Goal: Task Accomplishment & Management: Manage account settings

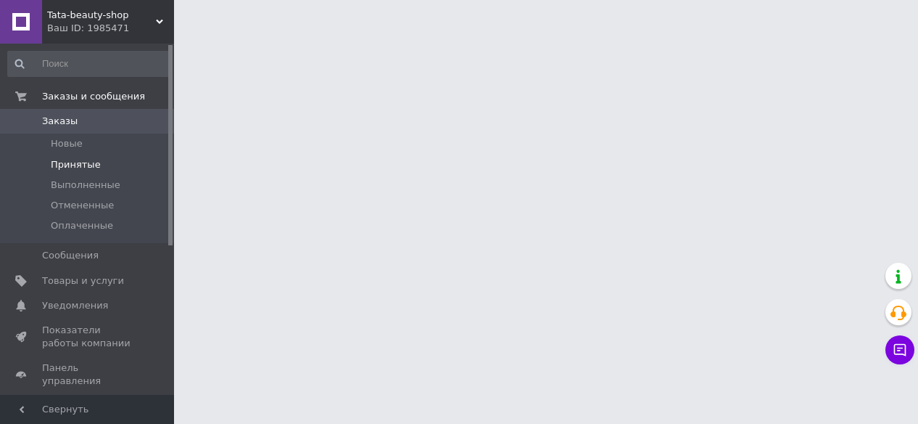
click at [85, 162] on span "Принятые" at bounding box center [76, 164] width 50 height 13
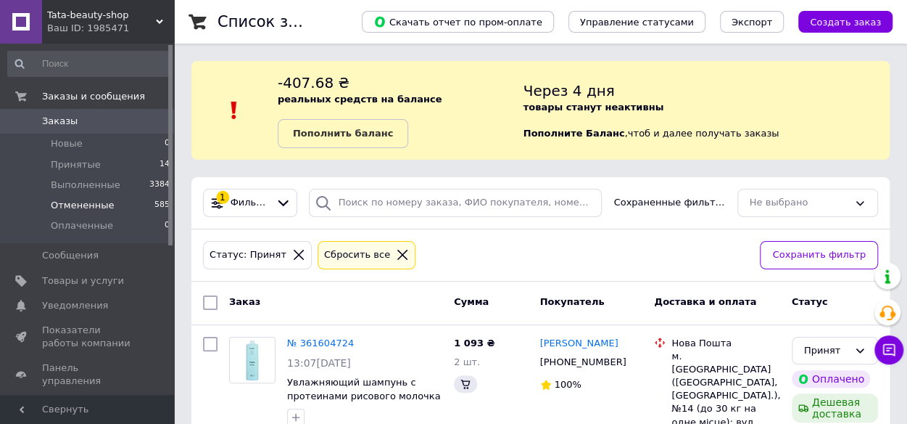
drag, startPoint x: 70, startPoint y: 166, endPoint x: 145, endPoint y: 202, distance: 83.4
click at [70, 166] on span "Принятые" at bounding box center [76, 164] width 50 height 13
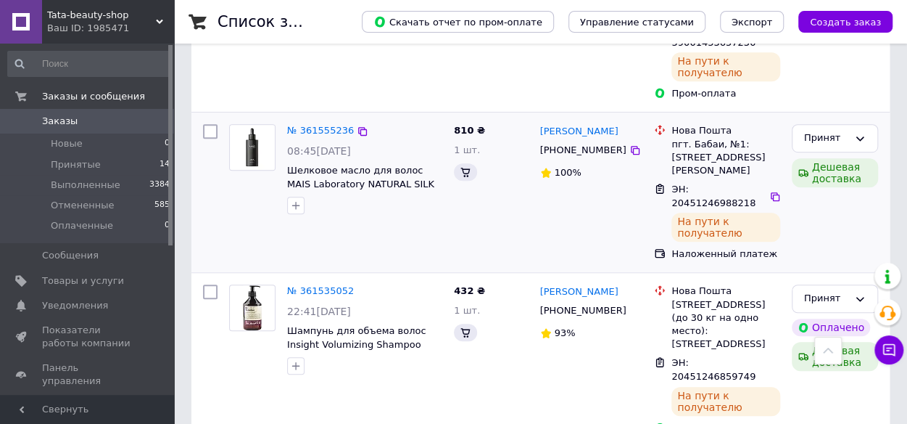
scroll to position [508, 0]
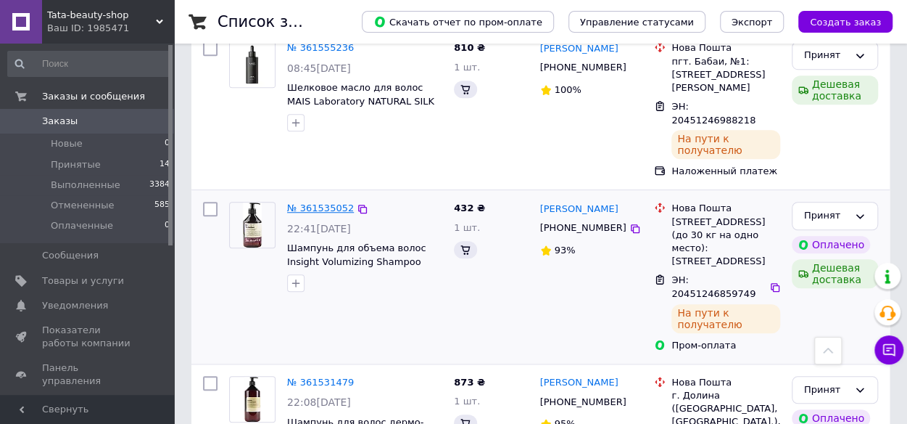
click at [319, 202] on link "№ 361535052" at bounding box center [320, 207] width 67 height 11
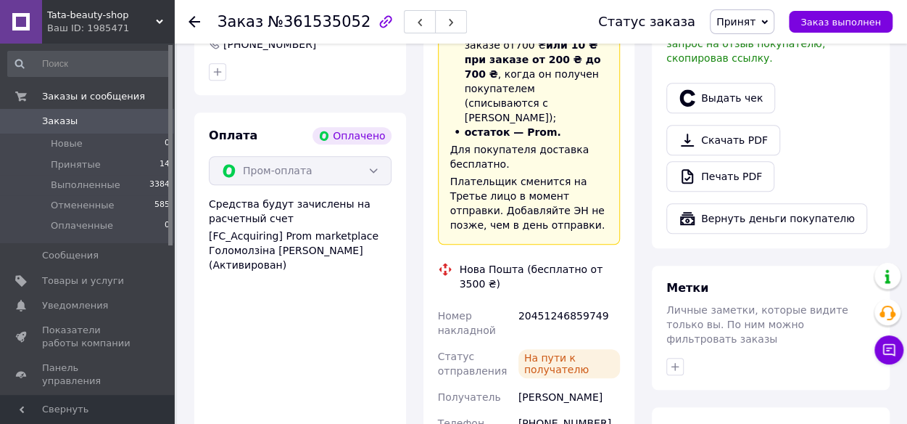
scroll to position [508, 0]
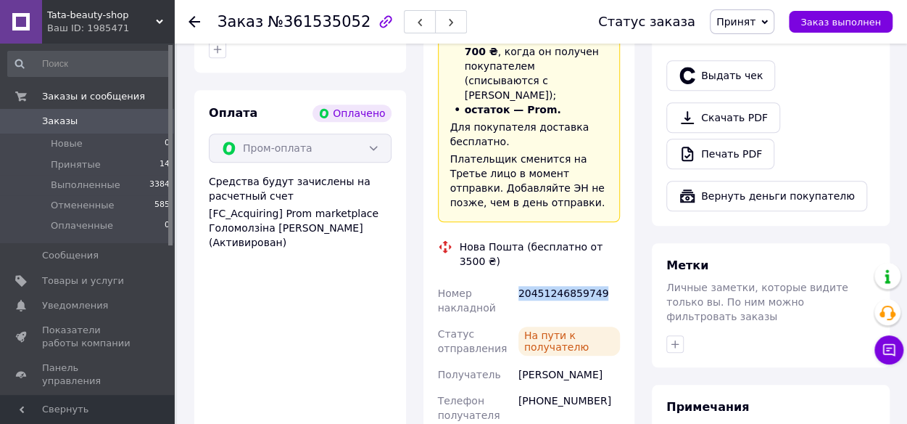
drag, startPoint x: 598, startPoint y: 252, endPoint x: 518, endPoint y: 249, distance: 80.5
click at [518, 280] on div "20451246859749" at bounding box center [569, 300] width 107 height 41
copy div "20451246859749"
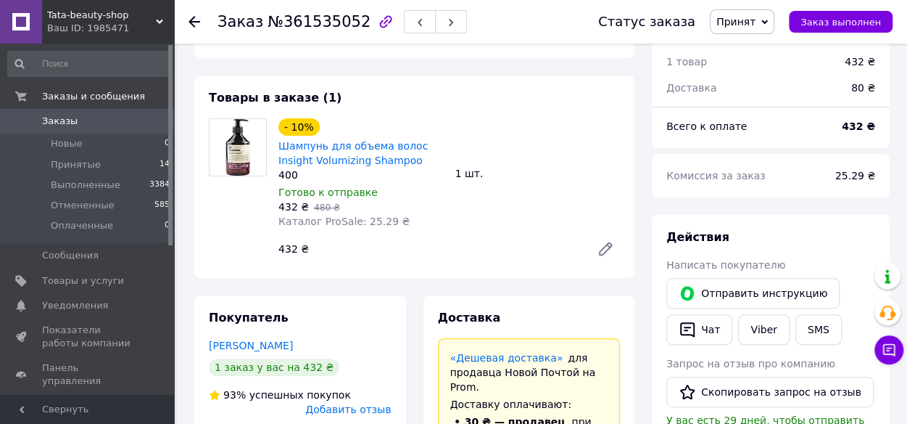
scroll to position [73, 0]
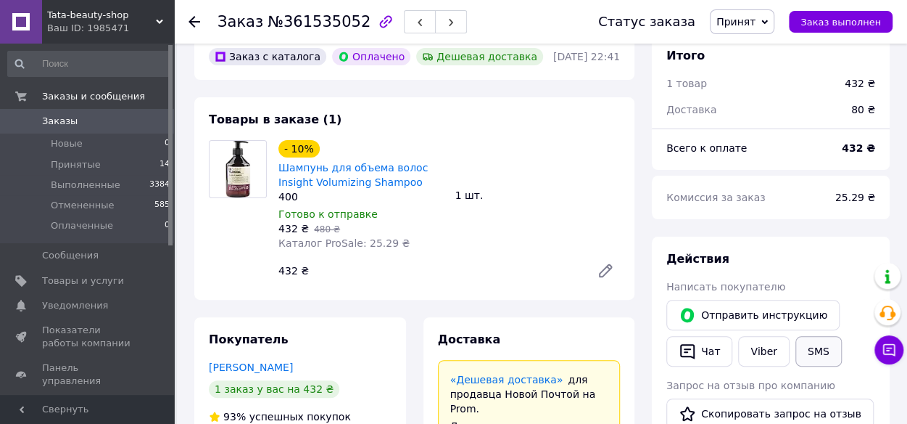
click at [815, 352] on button "SMS" at bounding box center [819, 351] width 46 height 30
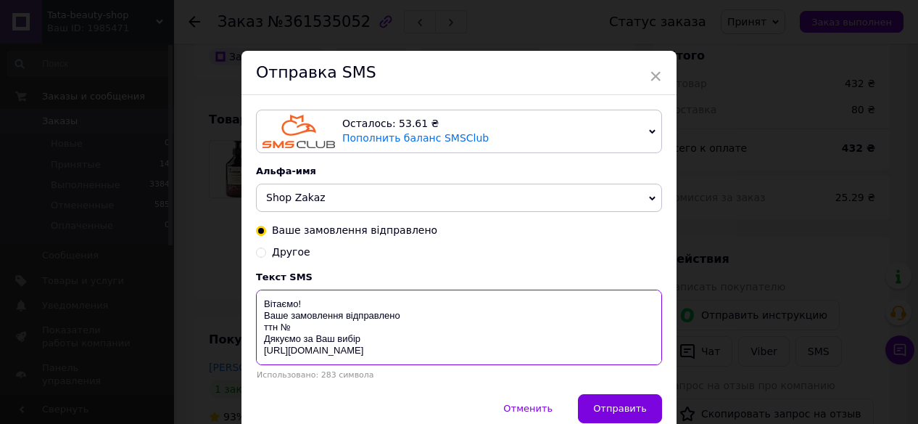
click at [326, 330] on textarea "Вітаємо! Ваше замовлення відправлено ттн № Дякуємо за Ваш вибір [URL][DOMAIN_NA…" at bounding box center [459, 326] width 406 height 75
paste textarea "20451246859749"
drag, startPoint x: 282, startPoint y: 321, endPoint x: 410, endPoint y: 350, distance: 130.9
click at [410, 350] on textarea "Вітаємо! Ваше замовлення відправлено ттн № 20451246859749 Дякуємо за Ваш вибір …" at bounding box center [459, 326] width 406 height 75
type textarea "Вітаємо! Ваше замовлення відправлено ттн № 20451246859749 Дякуємо за Ваш вибір …"
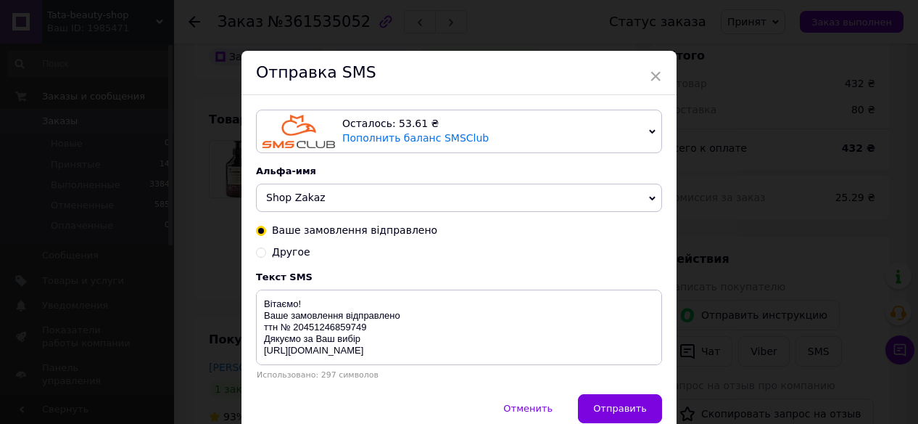
drag, startPoint x: 655, startPoint y: 74, endPoint x: 658, endPoint y: 86, distance: 12.9
click at [656, 74] on span "×" at bounding box center [655, 76] width 13 height 25
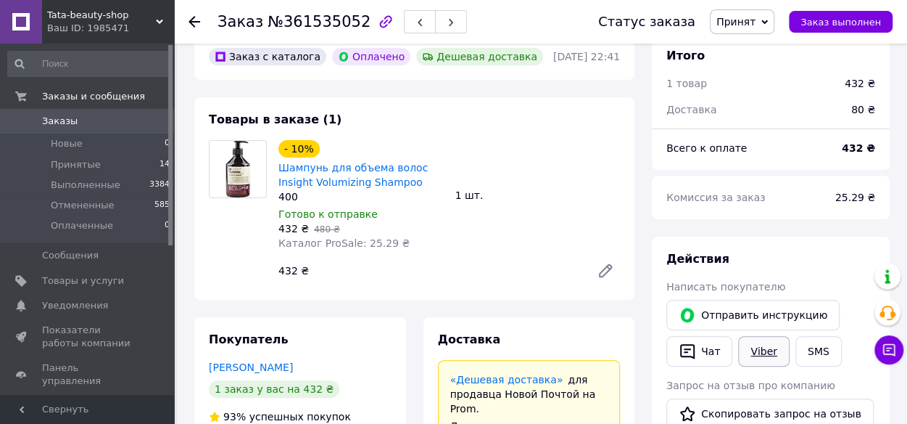
click at [769, 349] on link "Viber" at bounding box center [763, 351] width 51 height 30
drag, startPoint x: 67, startPoint y: 162, endPoint x: 73, endPoint y: 166, distance: 7.5
click at [68, 163] on span "Принятые" at bounding box center [76, 164] width 50 height 13
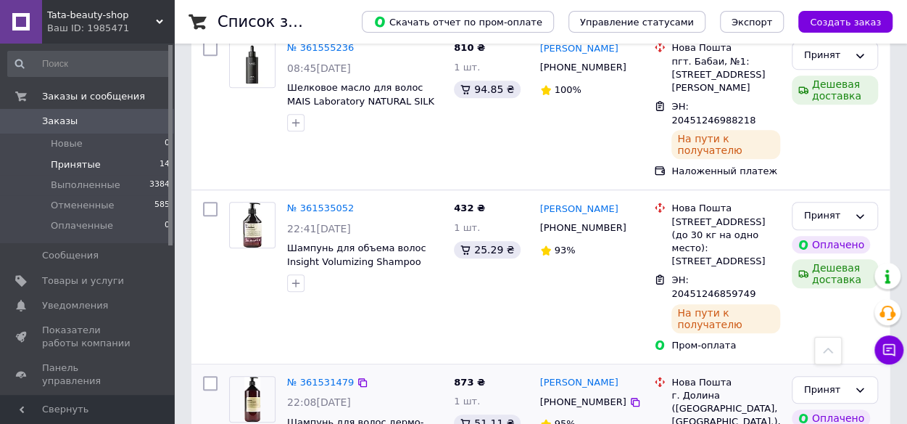
click at [317, 374] on div "№ 361531479" at bounding box center [321, 382] width 70 height 17
click at [315, 376] on link "№ 361531479" at bounding box center [320, 381] width 67 height 11
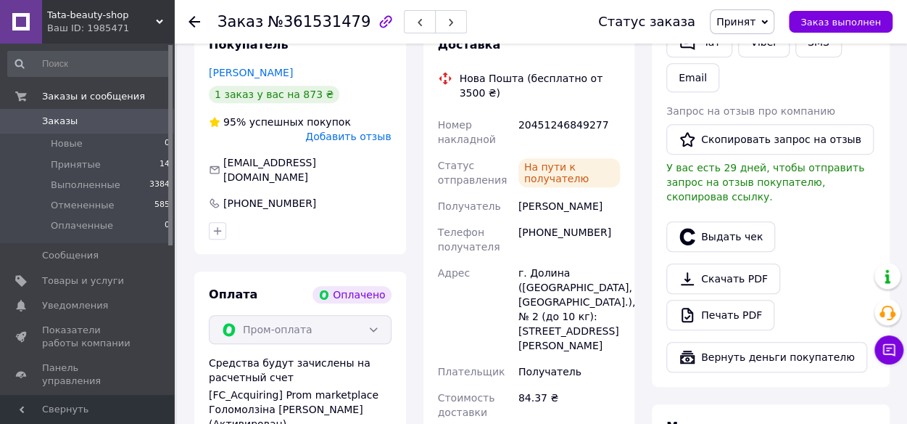
scroll to position [290, 0]
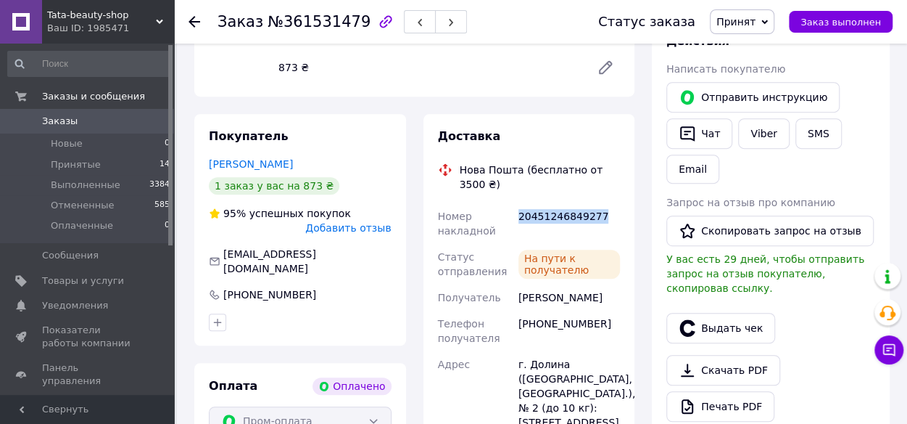
drag, startPoint x: 603, startPoint y: 207, endPoint x: 519, endPoint y: 207, distance: 84.1
click at [519, 207] on div "20451246849277" at bounding box center [569, 223] width 107 height 41
copy div "20451246849277"
click at [807, 140] on button "SMS" at bounding box center [819, 133] width 46 height 30
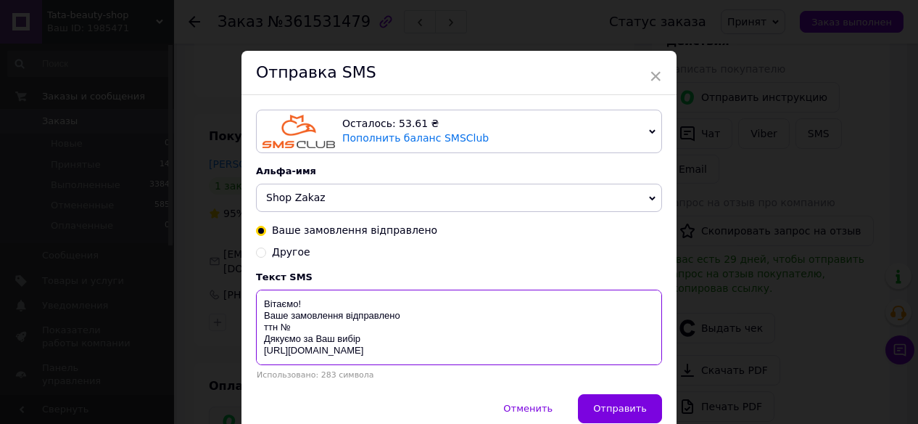
click at [313, 327] on textarea "Вітаємо! Ваше замовлення відправлено ттн № Дякуємо за Ваш вибір [URL][DOMAIN_NA…" at bounding box center [459, 326] width 406 height 75
paste textarea "20451246849277"
drag, startPoint x: 257, startPoint y: 318, endPoint x: 426, endPoint y: 355, distance: 173.0
click at [426, 355] on textarea "Вітаємо! Ваше замовлення відправлено ттн № 20451246849277 Дякуємо за Ваш вибір …" at bounding box center [459, 326] width 406 height 75
type textarea "Вітаємо! Ваше замовлення відправлено ттн № 20451246849277 Дякуємо за Ваш вибір …"
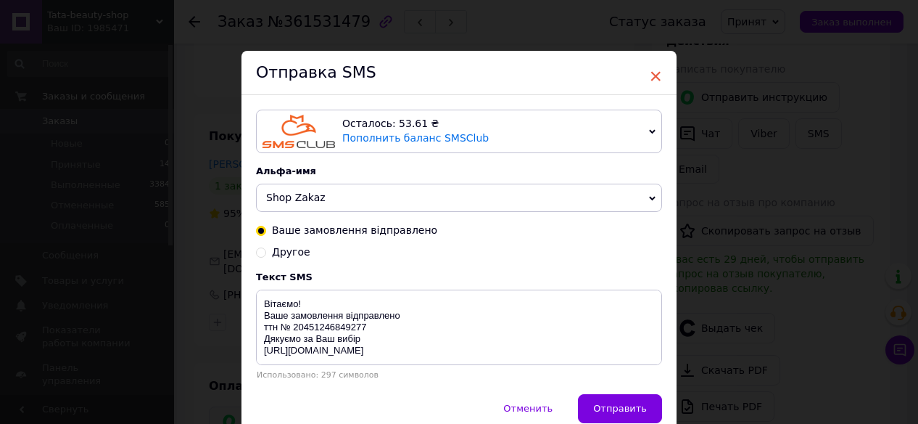
click at [653, 73] on span "×" at bounding box center [655, 76] width 13 height 25
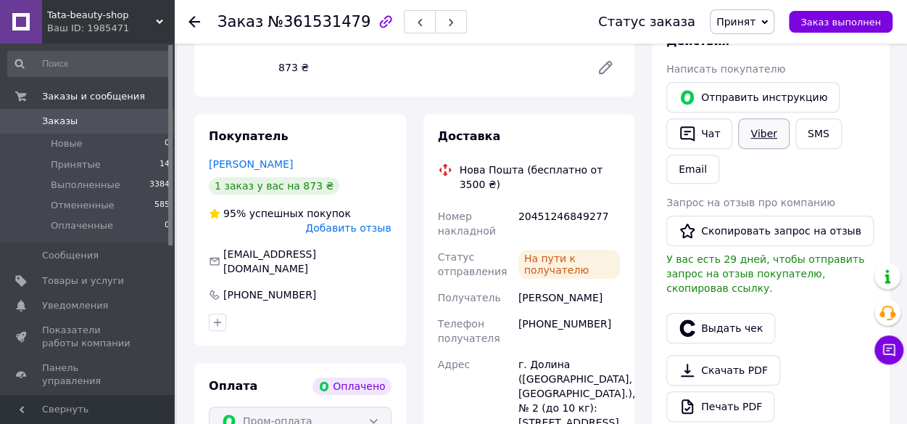
click at [759, 131] on link "Viber" at bounding box center [763, 133] width 51 height 30
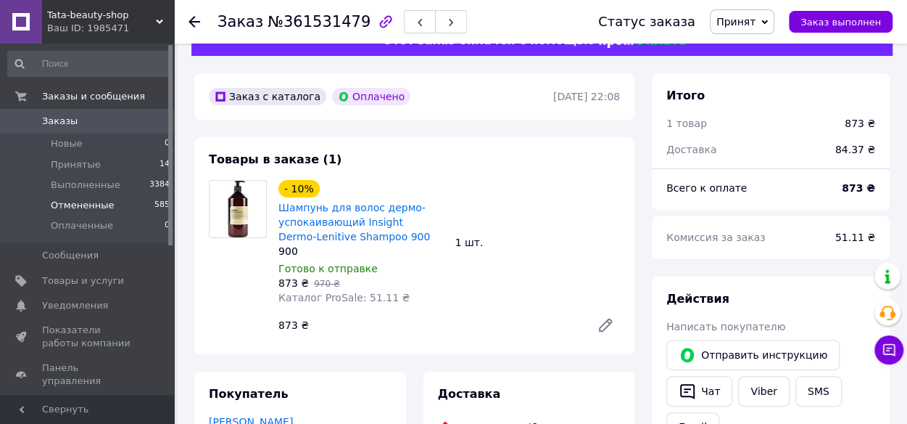
scroll to position [0, 0]
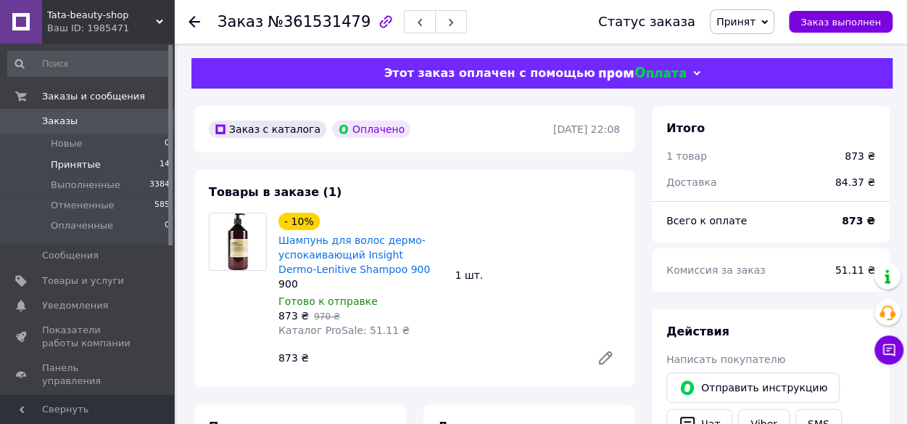
click at [93, 165] on span "Принятые" at bounding box center [76, 164] width 50 height 13
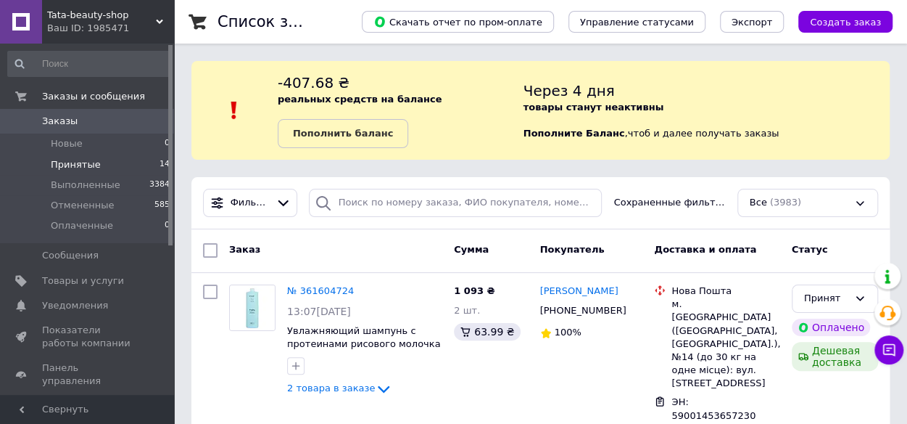
click at [73, 169] on span "Принятые" at bounding box center [76, 164] width 50 height 13
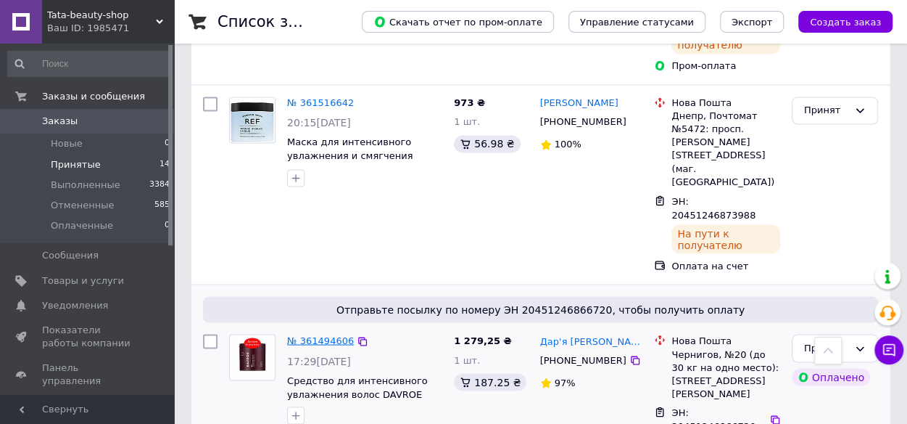
click at [313, 334] on link "№ 361494606" at bounding box center [320, 339] width 67 height 11
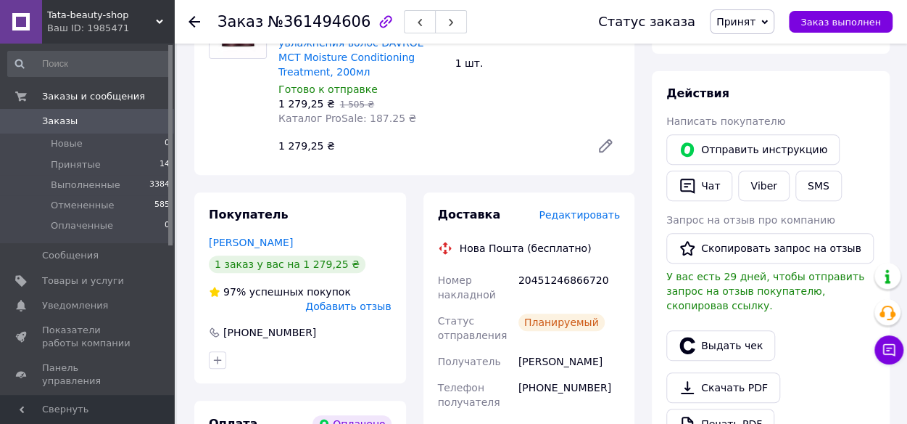
scroll to position [199, 0]
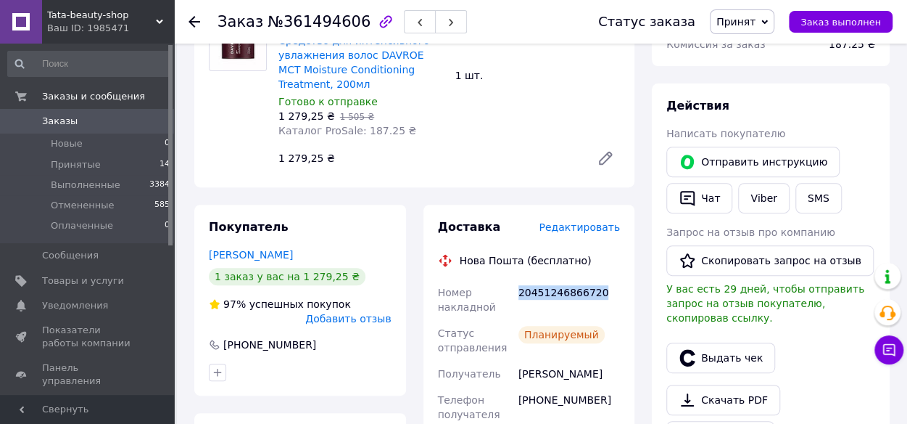
drag, startPoint x: 599, startPoint y: 291, endPoint x: 519, endPoint y: 291, distance: 80.5
click at [519, 291] on div "20451246866720" at bounding box center [569, 299] width 107 height 41
copy div "20451246866720"
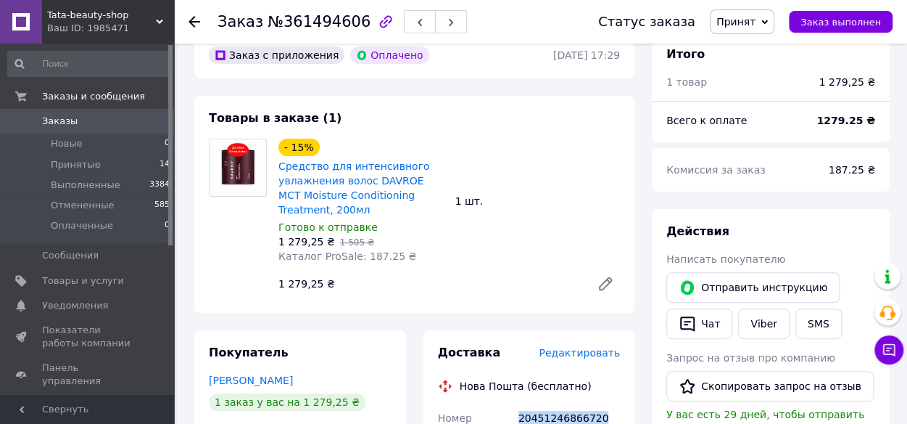
scroll to position [145, 0]
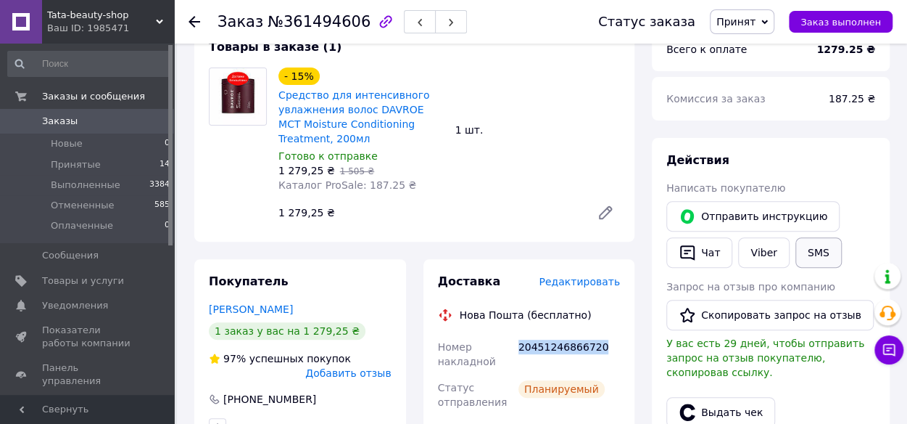
click at [806, 253] on button "SMS" at bounding box center [819, 252] width 46 height 30
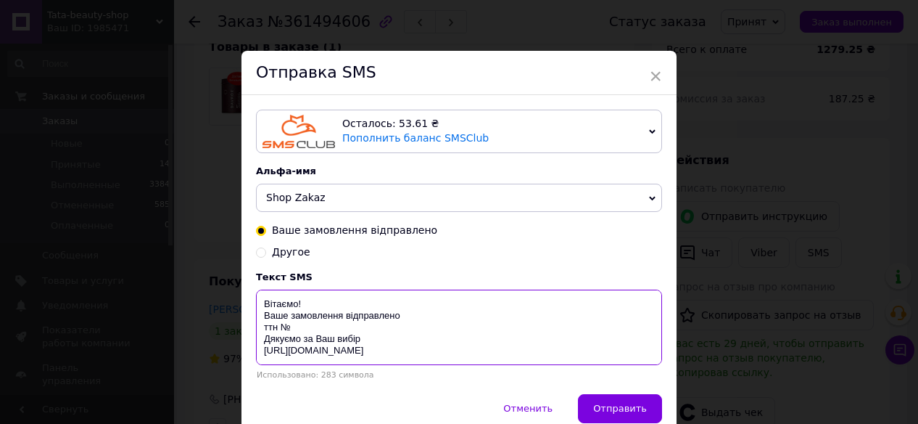
click at [320, 329] on textarea "Вітаємо! Ваше замовлення відправлено ттн № Дякуємо за Ваш вибір [URL][DOMAIN_NA…" at bounding box center [459, 326] width 406 height 75
paste textarea "20451246866720"
drag, startPoint x: 261, startPoint y: 317, endPoint x: 407, endPoint y: 350, distance: 149.5
click at [407, 350] on textarea "Вітаємо! Ваше замовлення відправлено ттн № 20451246866720 Дякуємо за Ваш вибір …" at bounding box center [459, 326] width 406 height 75
type textarea "Вітаємо! Ваше замовлення відправлено ттн № 20451246866720 Дякуємо за Ваш вибір …"
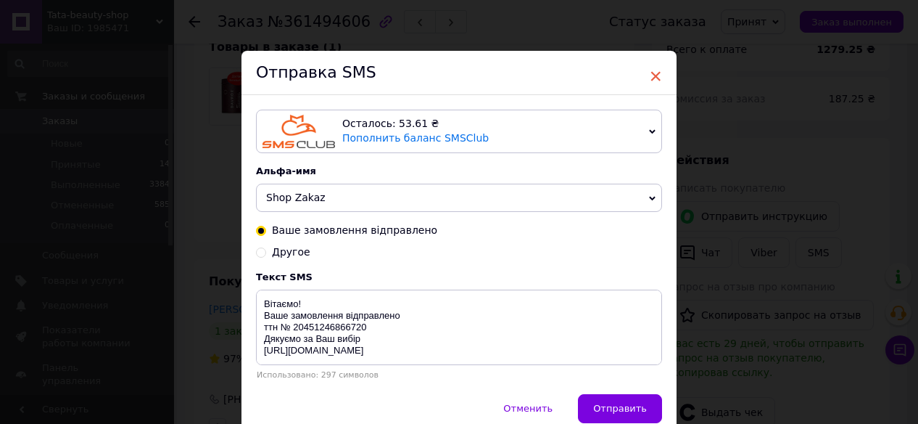
click at [652, 73] on span "×" at bounding box center [655, 76] width 13 height 25
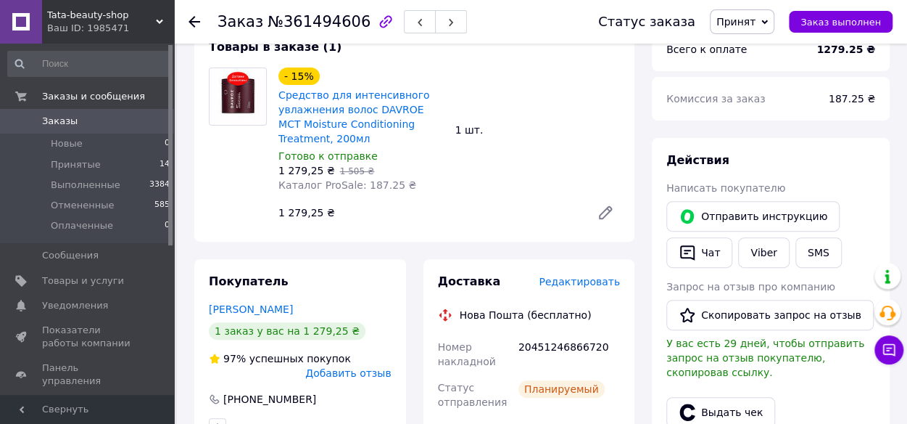
click at [755, 273] on div "Действия Написать покупателю   Отправить инструкцию   Чат Viber SMS Запрос на о…" at bounding box center [770, 349] width 209 height 395
click at [756, 258] on link "Viber" at bounding box center [763, 252] width 51 height 30
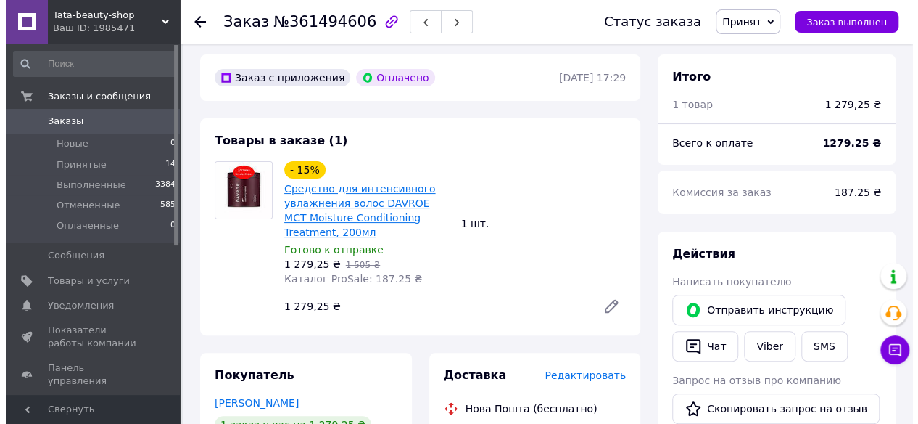
scroll to position [0, 0]
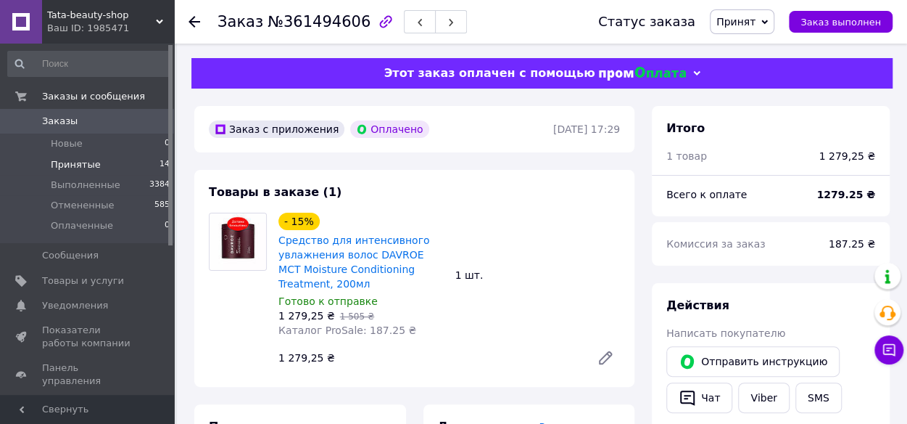
click at [89, 166] on span "Принятые" at bounding box center [76, 164] width 50 height 13
